Goal: Find specific page/section: Find specific page/section

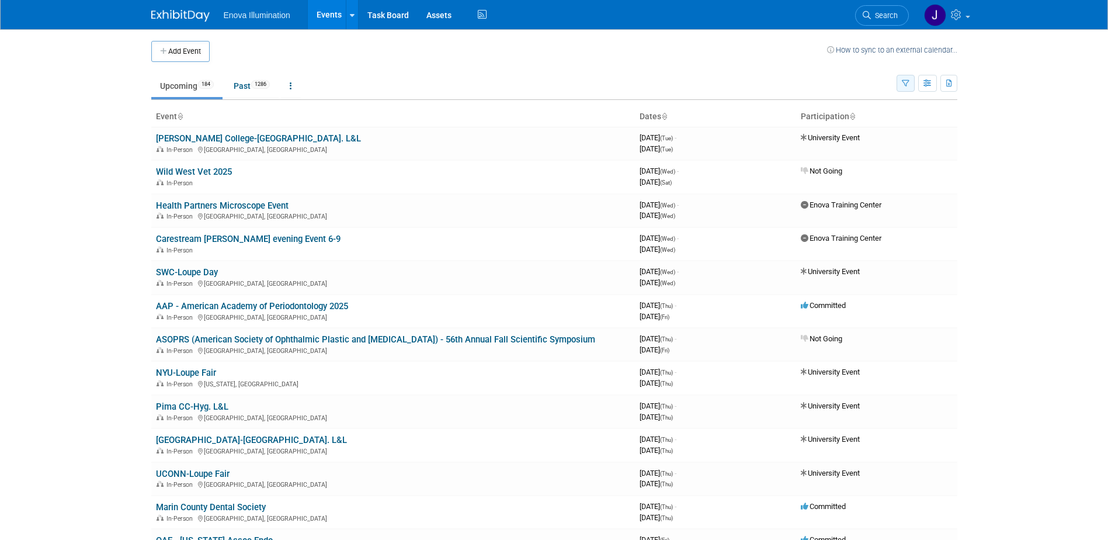
click at [912, 85] on button "button" at bounding box center [905, 83] width 18 height 17
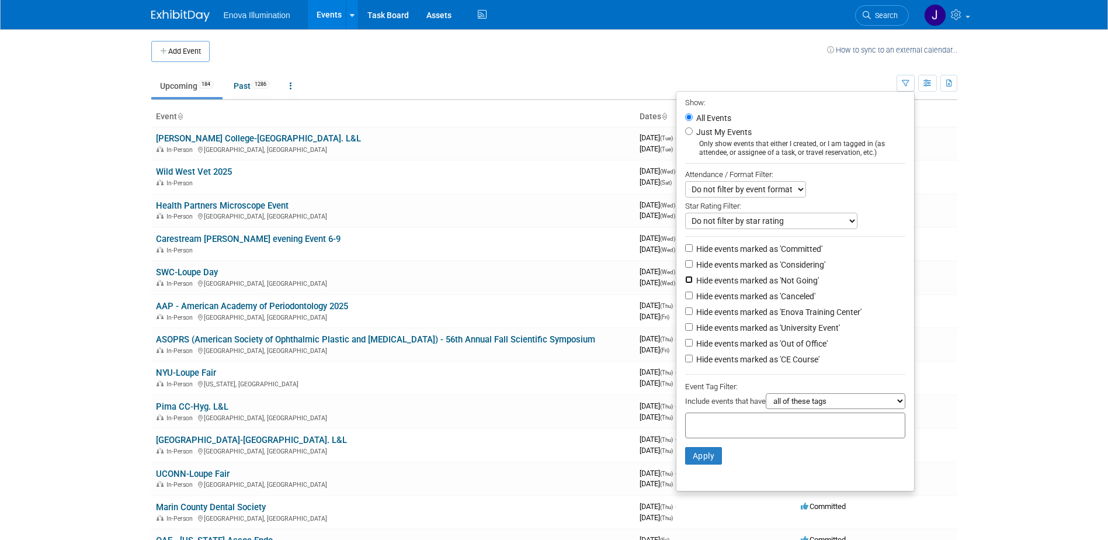
click at [685, 282] on input "Hide events marked as 'Not Going'" at bounding box center [689, 280] width 8 height 8
checkbox input "true"
click at [685, 267] on input "Hide events marked as 'Considering'" at bounding box center [689, 264] width 8 height 8
checkbox input "true"
click at [686, 251] on input "Hide events marked as 'Committed'" at bounding box center [689, 248] width 8 height 8
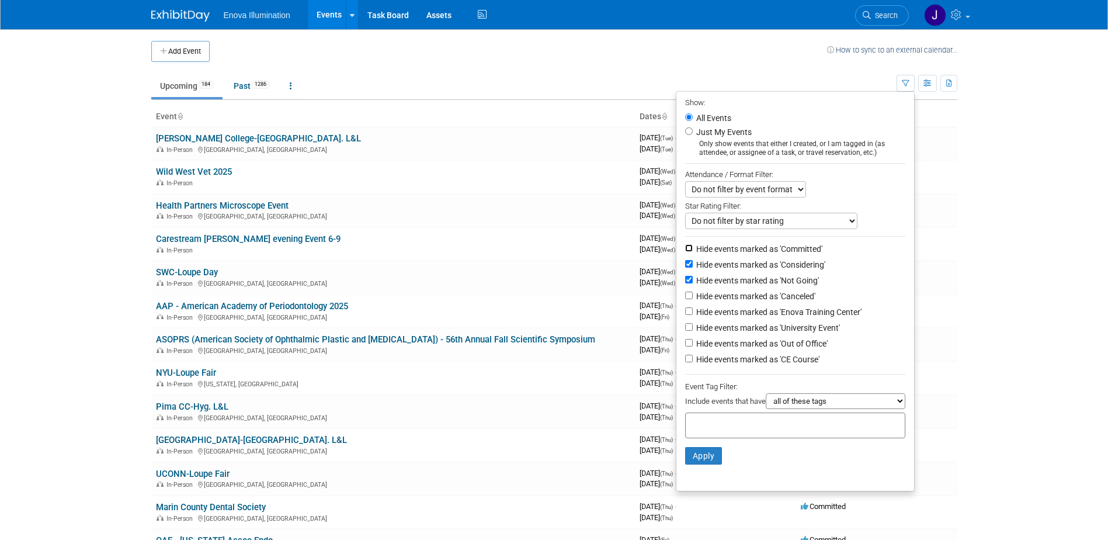
checkbox input "true"
click at [686, 298] on input "Hide events marked as 'Canceled'" at bounding box center [689, 295] width 8 height 8
checkbox input "true"
click at [685, 331] on input "Hide events marked as 'University Event'" at bounding box center [689, 327] width 8 height 8
checkbox input "true"
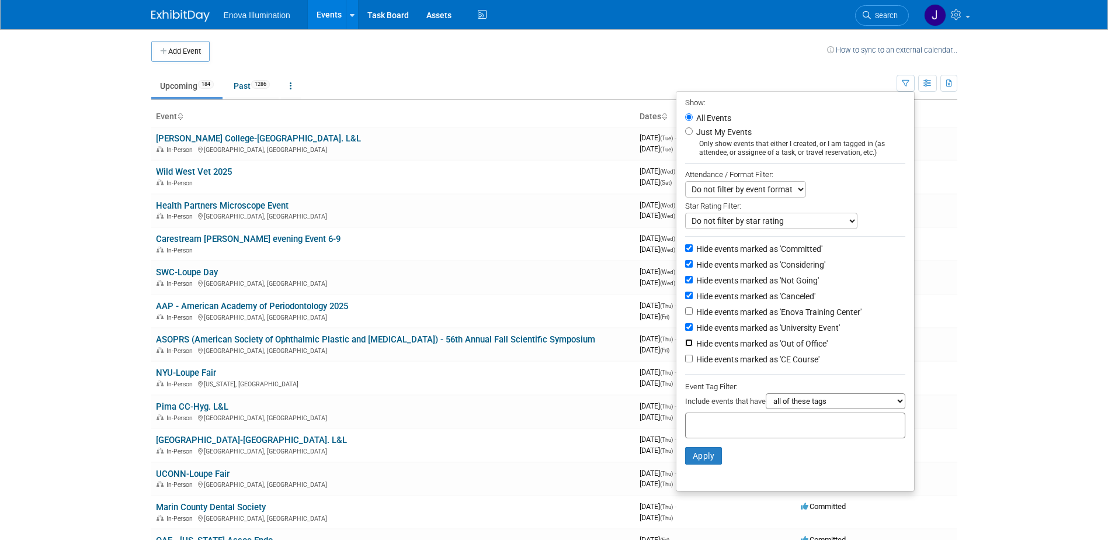
click at [685, 346] on input "Hide events marked as 'Out of Office'" at bounding box center [689, 343] width 8 height 8
checkbox input "true"
click at [677, 364] on li "Hide events marked as 'CE Course'" at bounding box center [795, 360] width 238 height 16
click at [685, 362] on input "Hide events marked as 'CE Course'" at bounding box center [689, 359] width 8 height 8
checkbox input "true"
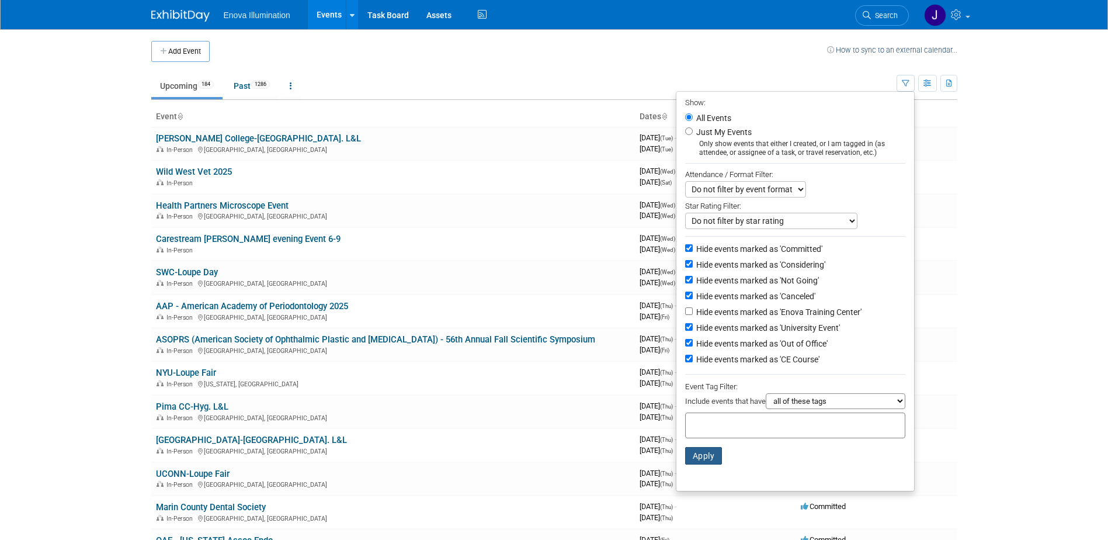
click at [714, 464] on button "Apply" at bounding box center [703, 456] width 37 height 18
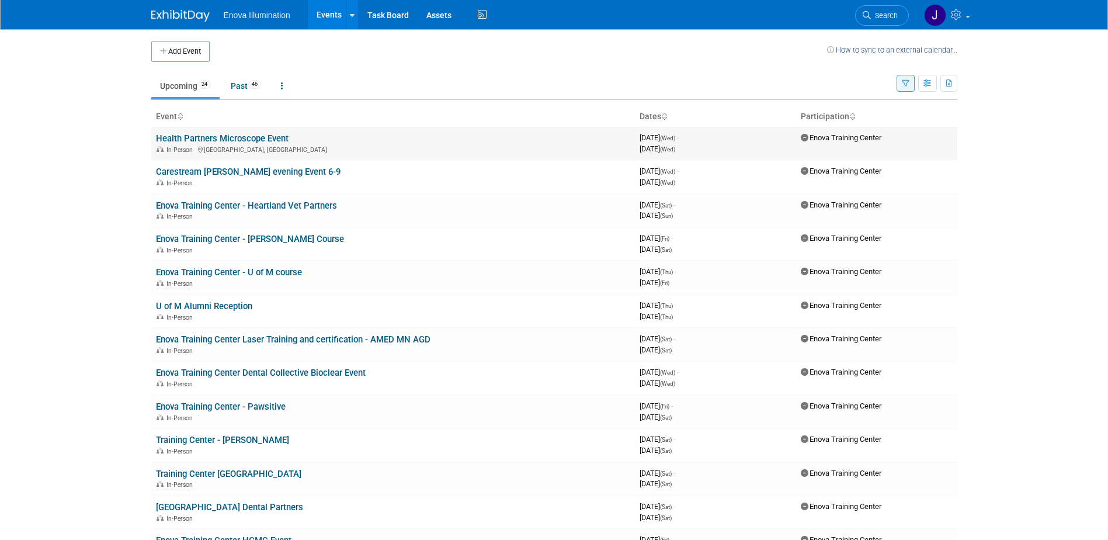
click at [241, 142] on link "Health Partners Microscope Event" at bounding box center [222, 138] width 133 height 11
